Goal: Obtain resource: Download file/media

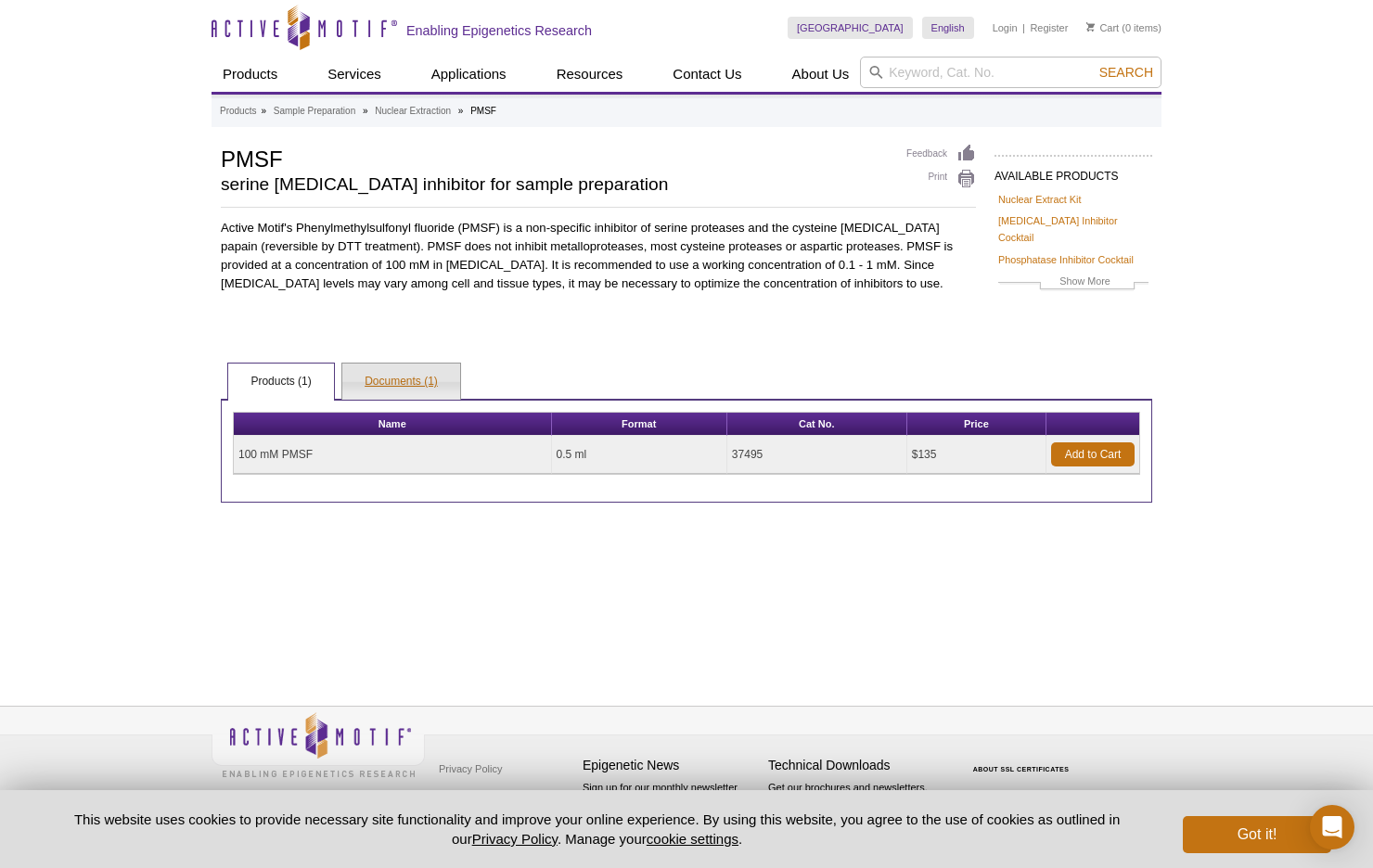
click at [406, 364] on link "Documents (1)" at bounding box center [400, 382] width 118 height 37
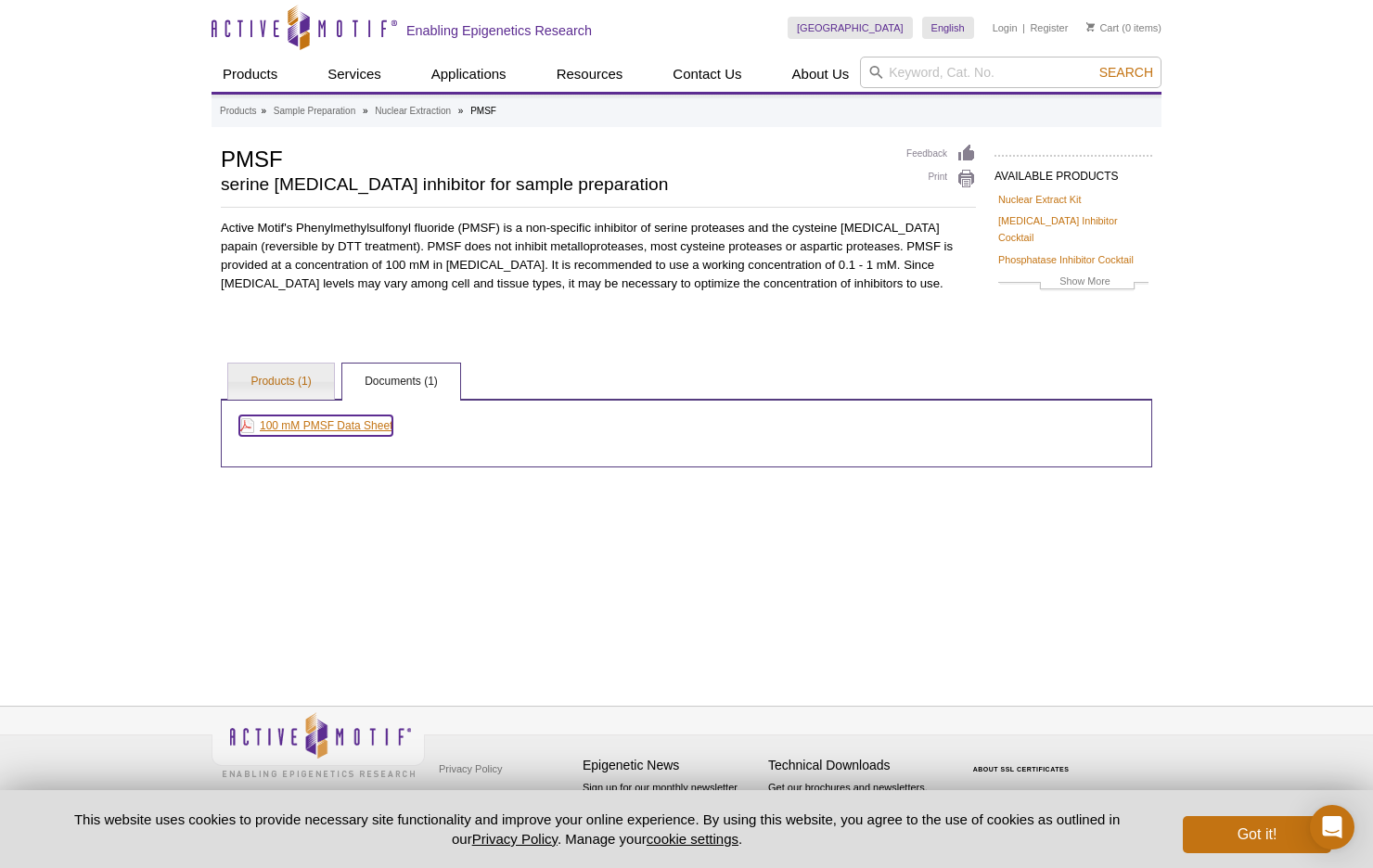
click at [367, 416] on link "100 mM PMSF Data Sheet" at bounding box center [316, 426] width 153 height 21
click at [287, 366] on link "Products (1)" at bounding box center [280, 382] width 105 height 37
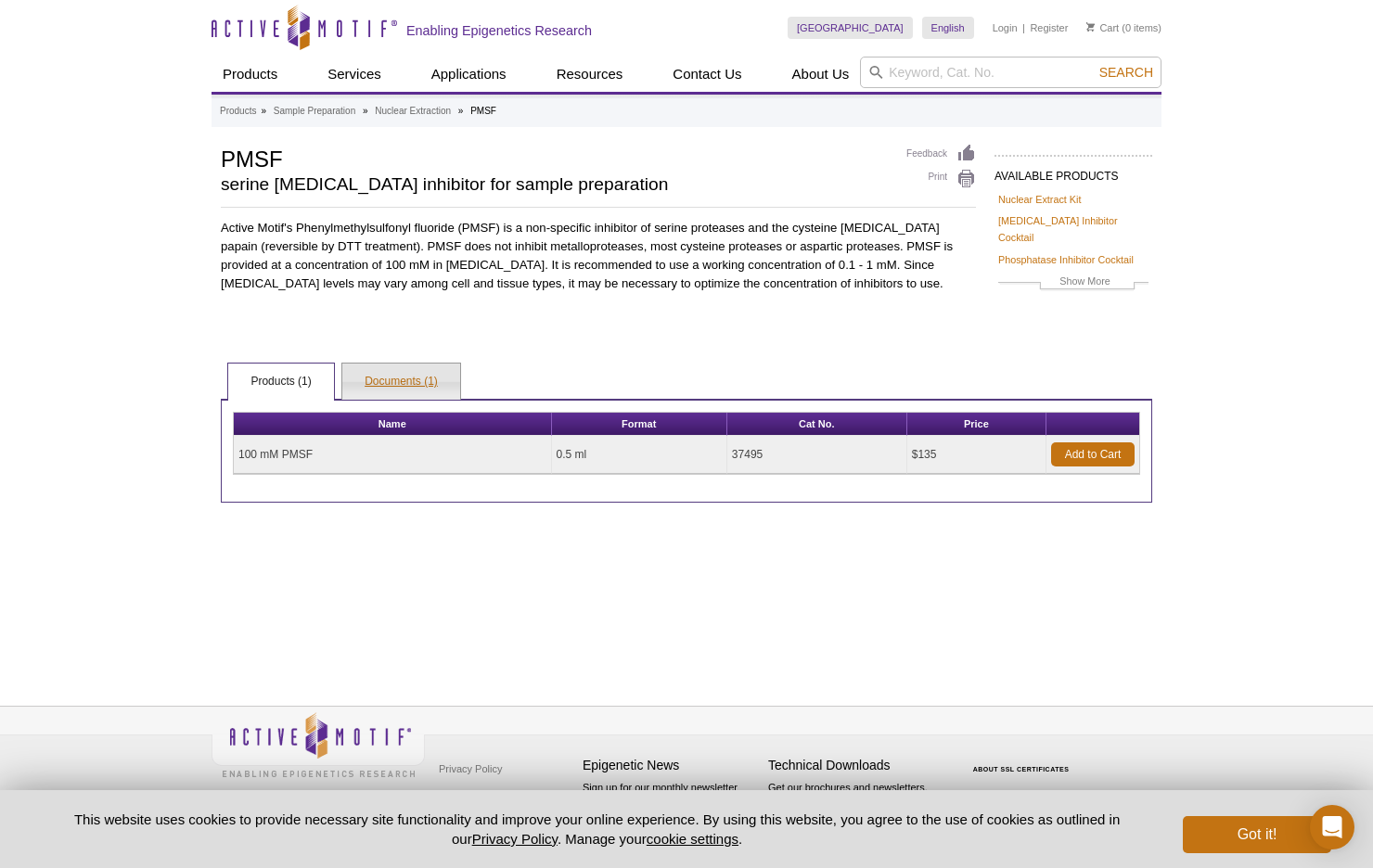
click at [403, 371] on link "Documents (1)" at bounding box center [400, 382] width 118 height 37
